Goal: Task Accomplishment & Management: Manage account settings

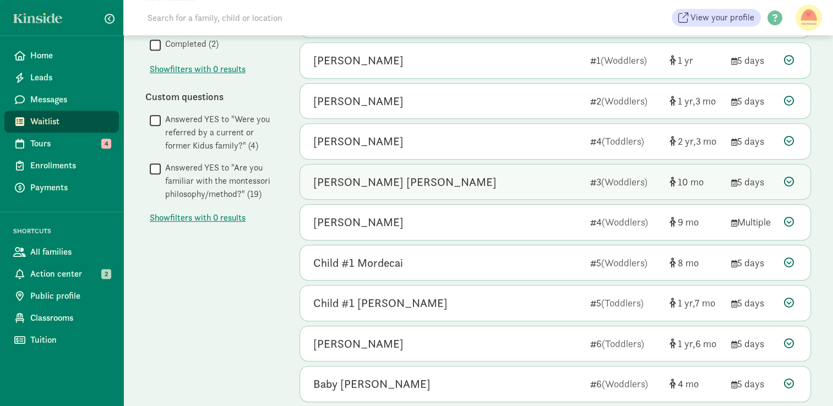
scroll to position [520, 0]
click at [788, 181] on icon at bounding box center [789, 181] width 10 height 10
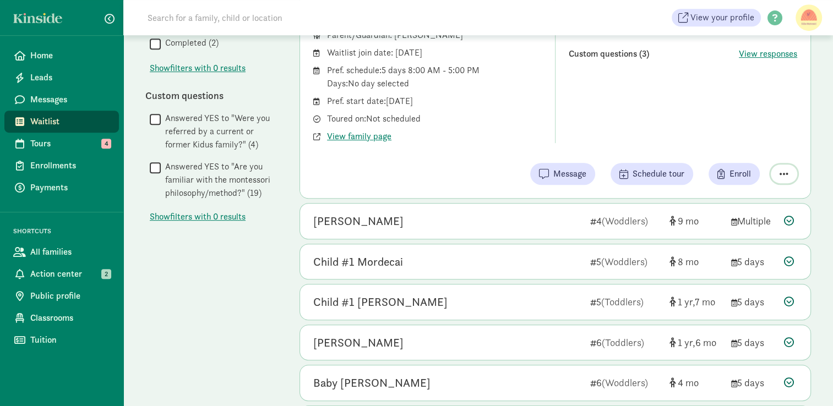
click at [783, 174] on span "button" at bounding box center [783, 174] width 9 height 10
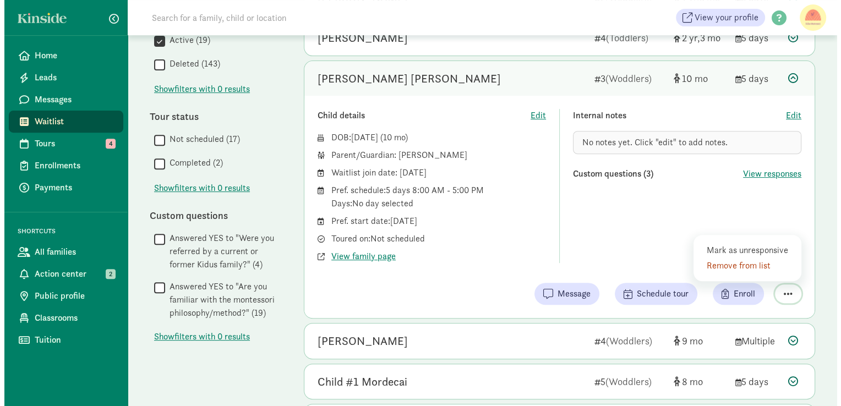
scroll to position [397, 0]
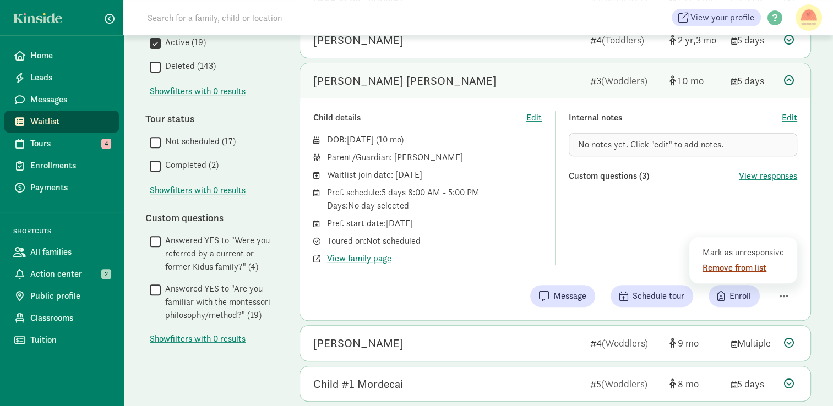
click at [755, 270] on div "Remove from list" at bounding box center [744, 267] width 85 height 13
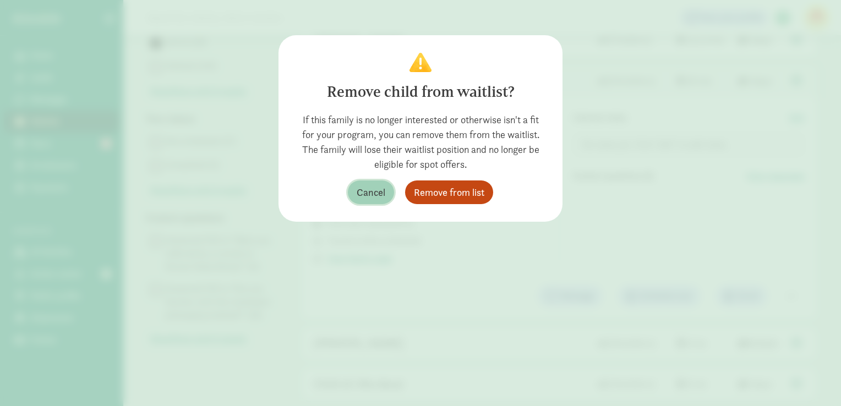
click at [383, 190] on span "Cancel" at bounding box center [371, 192] width 29 height 15
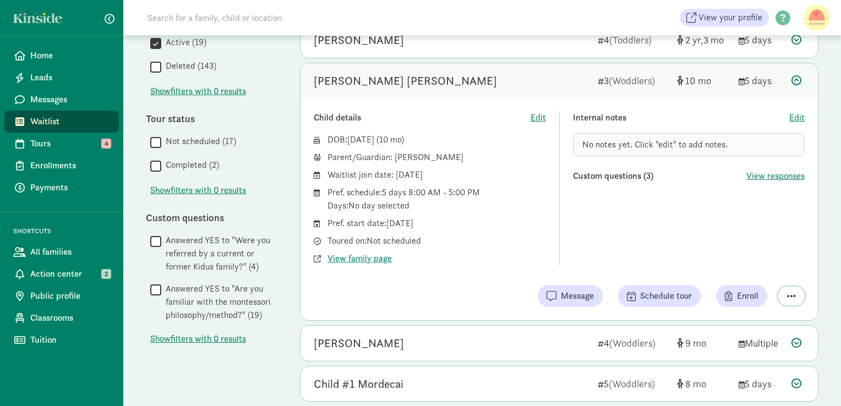
click at [791, 293] on span "button" at bounding box center [791, 296] width 9 height 10
click at [764, 268] on div "Remove from list" at bounding box center [752, 267] width 85 height 13
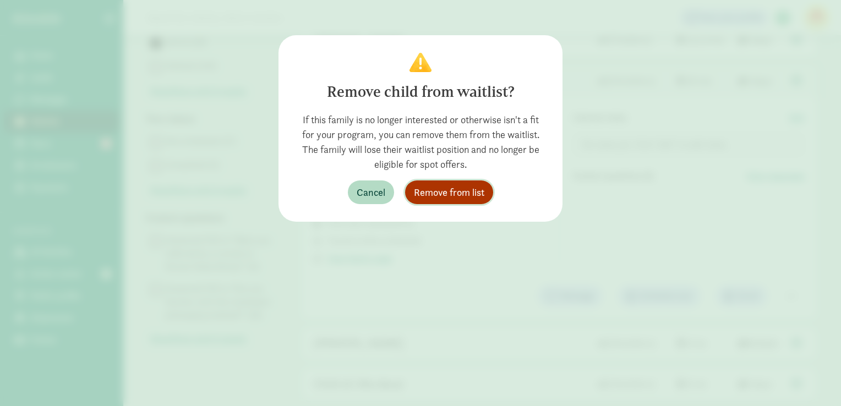
click at [454, 187] on span "Remove from list" at bounding box center [449, 192] width 70 height 15
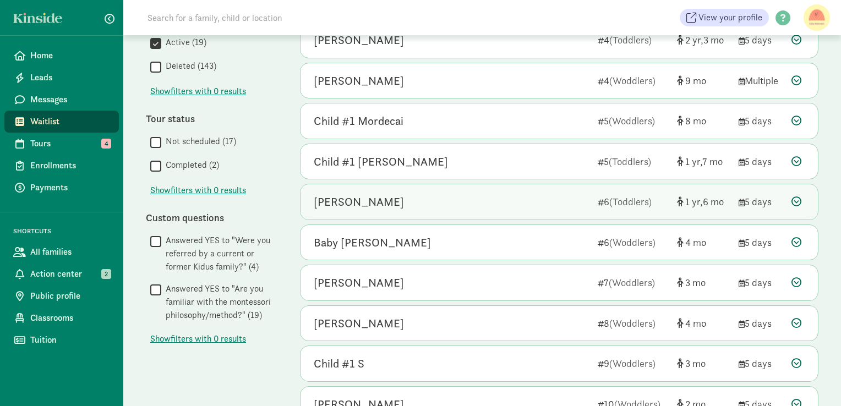
click at [498, 195] on div "[PERSON_NAME]" at bounding box center [451, 202] width 275 height 18
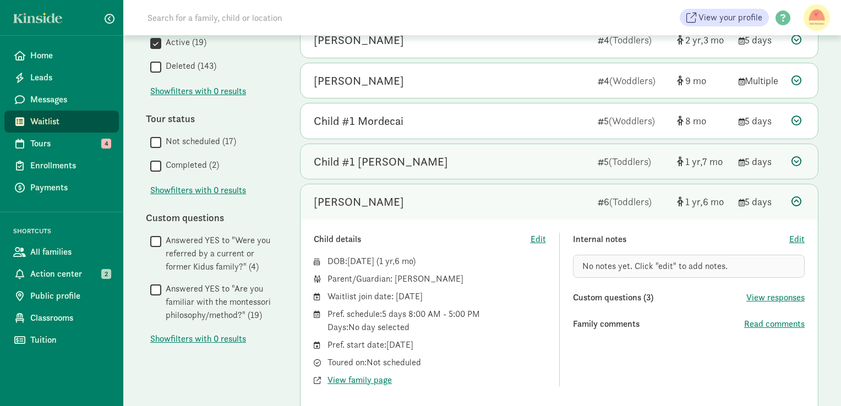
click at [500, 157] on div "Child #1 [PERSON_NAME]" at bounding box center [451, 162] width 275 height 18
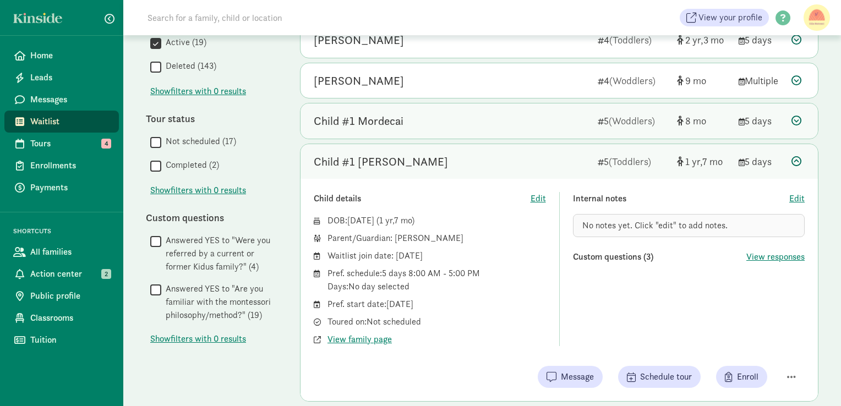
click at [487, 112] on div "Child #1 Mordecai" at bounding box center [451, 121] width 275 height 18
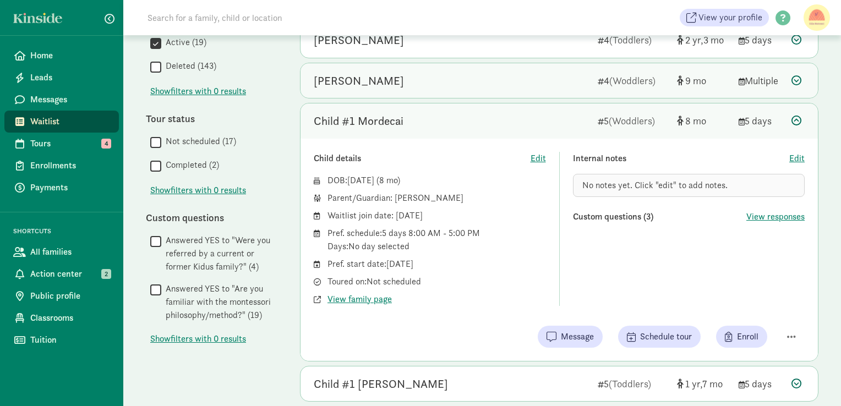
click at [474, 75] on div "[PERSON_NAME]" at bounding box center [451, 81] width 275 height 18
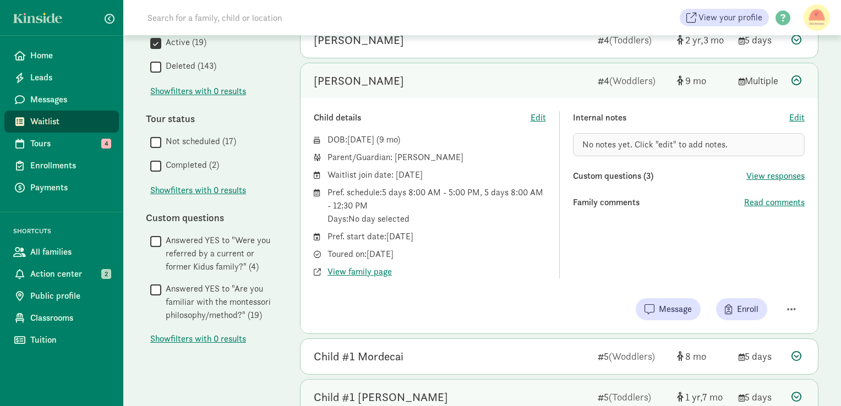
click at [491, 389] on div "Child #1 [PERSON_NAME]" at bounding box center [451, 398] width 275 height 18
